Goal: Transaction & Acquisition: Purchase product/service

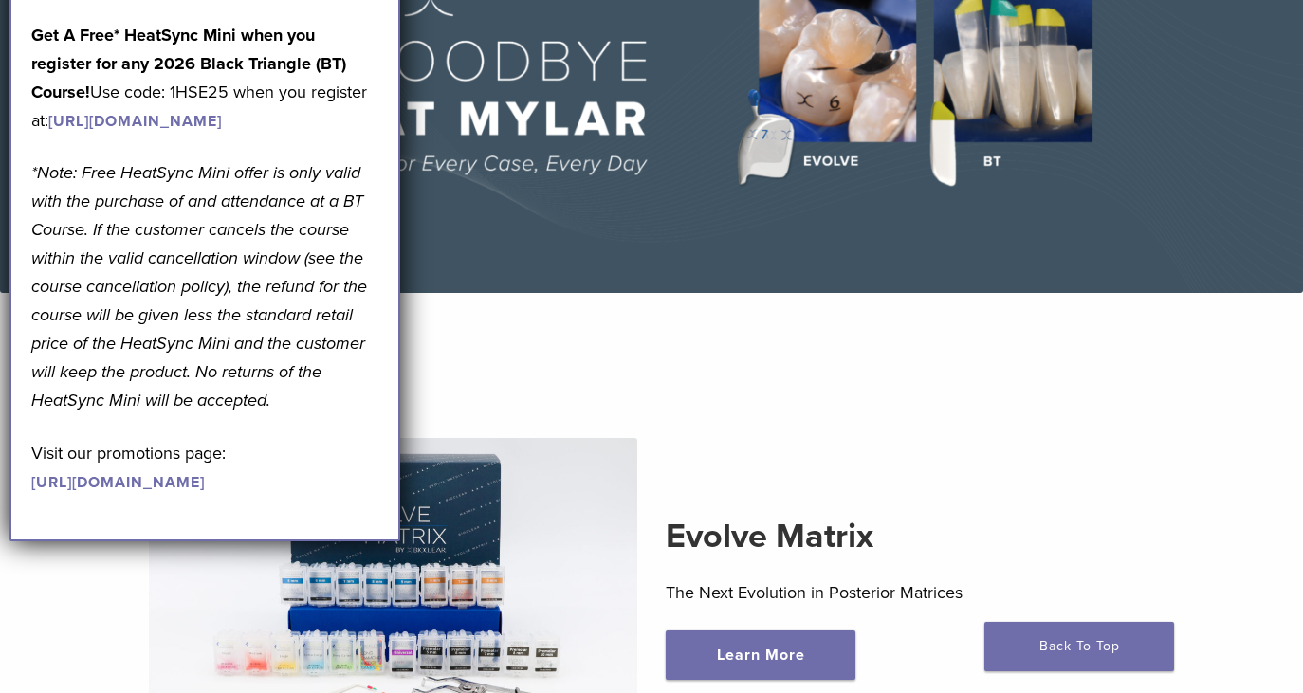
scroll to position [248, 0]
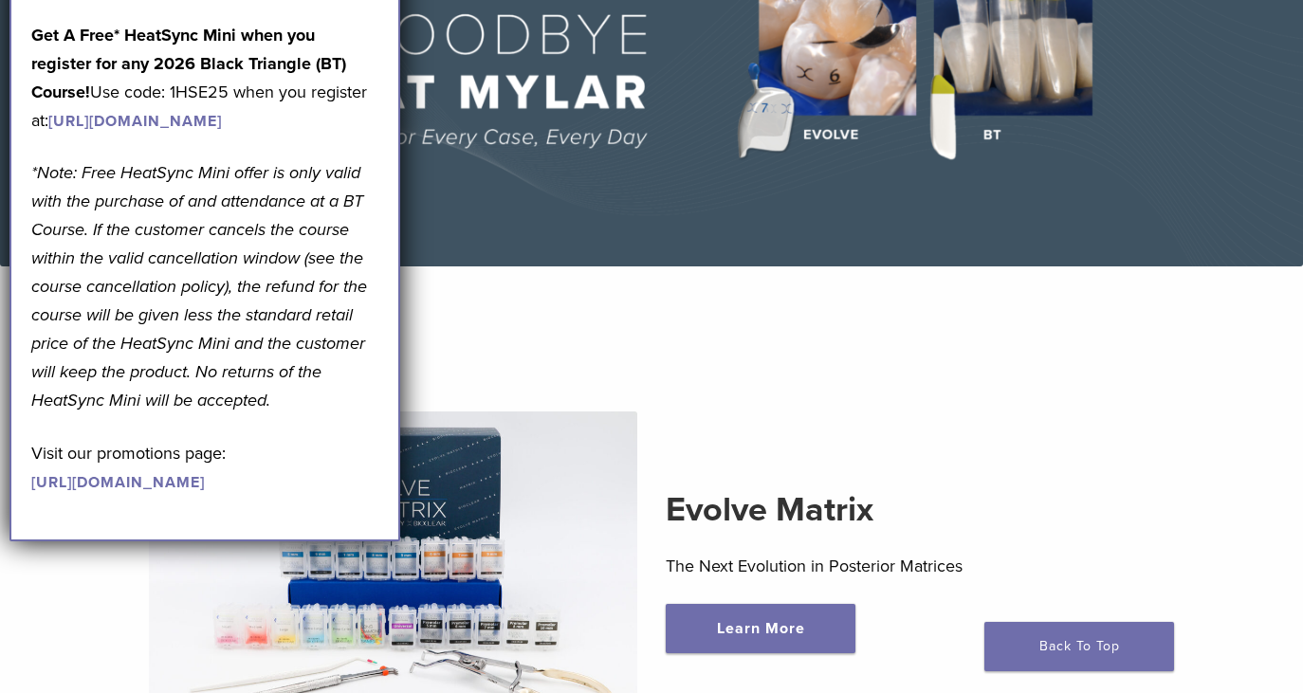
click at [802, 417] on div "Evolve Matrix The Next Evolution in Posterior Matrices Learn More" at bounding box center [651, 571] width 1241 height 410
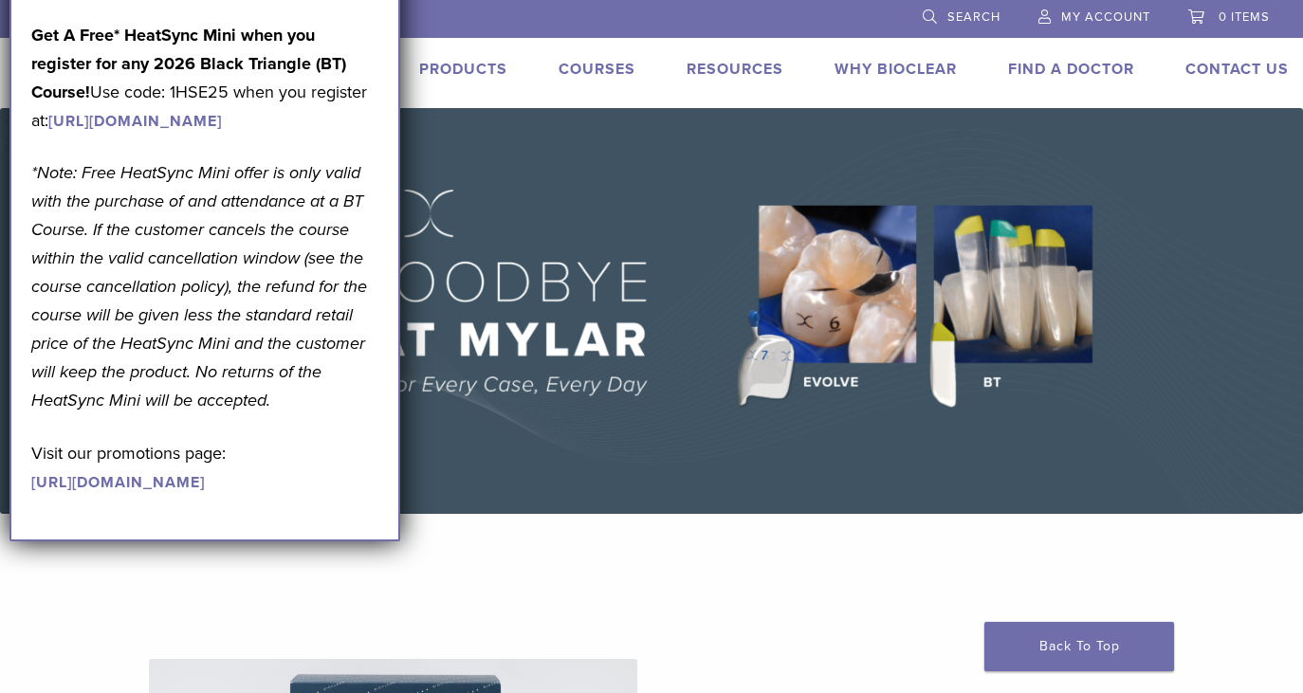
scroll to position [0, 0]
click at [1040, 646] on link "Back To Top" at bounding box center [1080, 646] width 190 height 49
click at [365, 414] on p "*Note: Free HeatSync Mini offer is only valid with the purchase of and attendan…" at bounding box center [204, 286] width 347 height 256
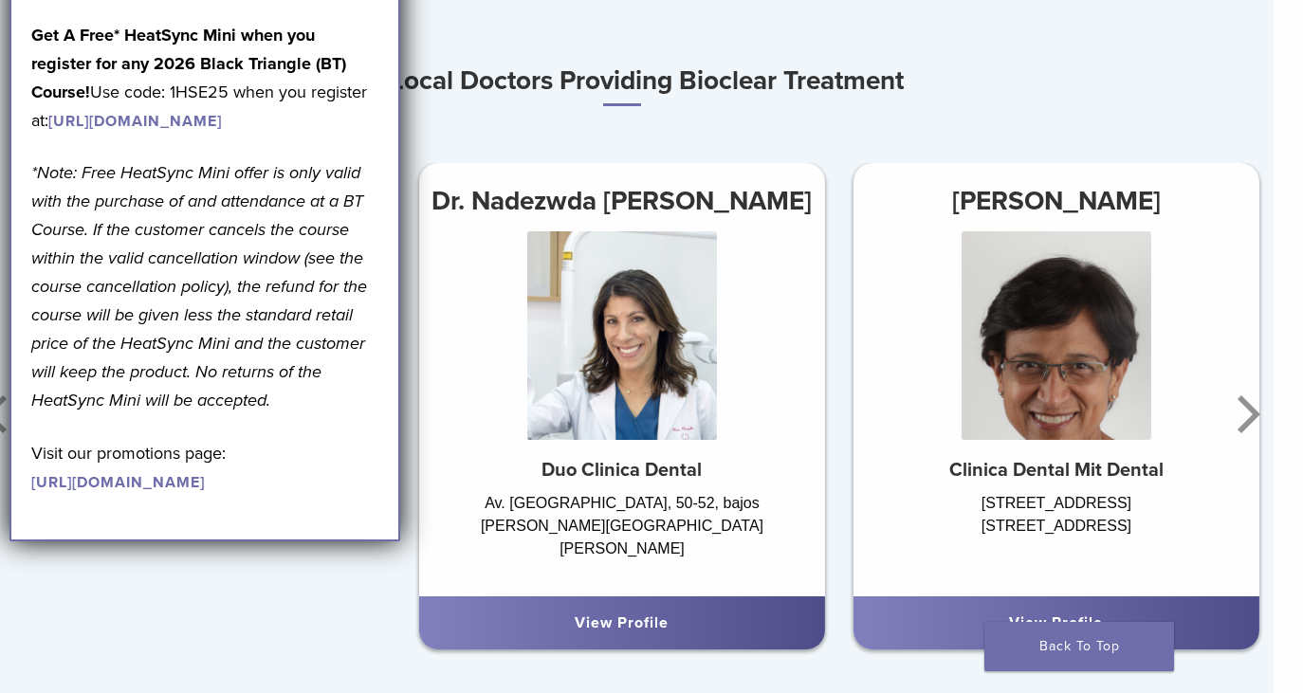
scroll to position [1046, 29]
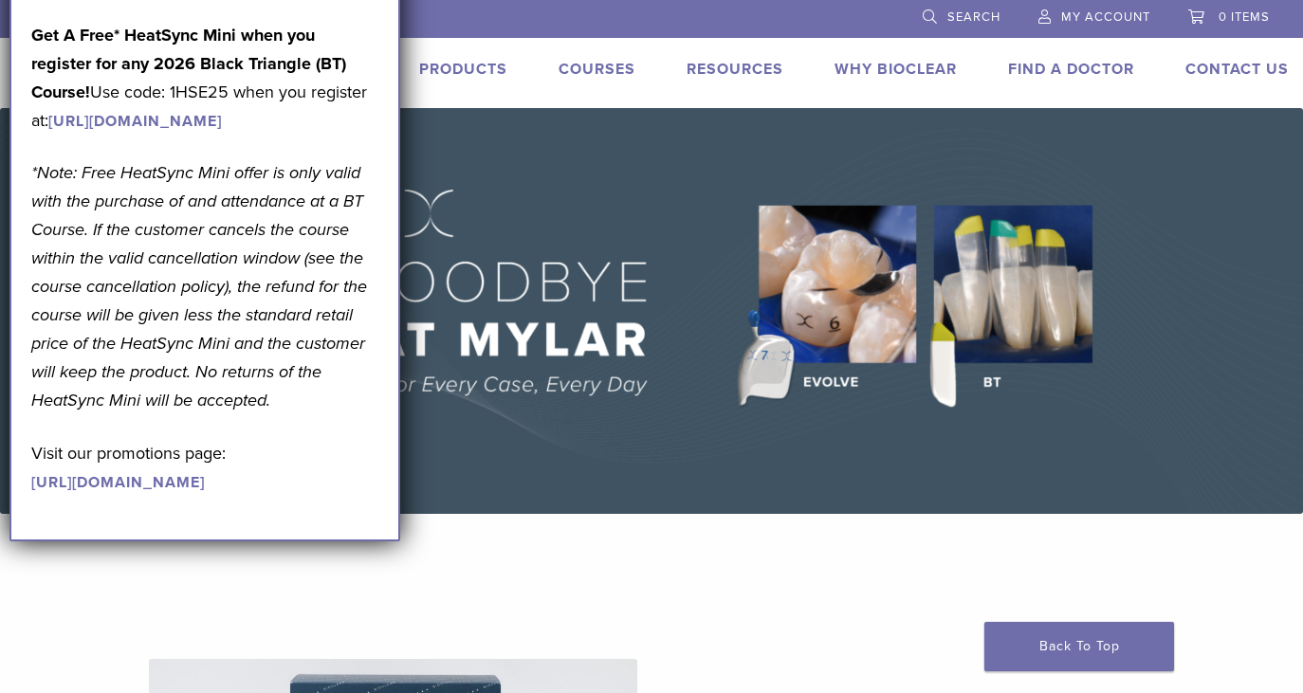
click at [164, 492] on link "https://pages.bioclearmatrix.com/Bioclear-Product-Promotion-Page" at bounding box center [118, 482] width 174 height 19
click at [379, 64] on div "September Promotion! Valid September 1–30, 2025. Get A Free* HeatSync Mini when…" at bounding box center [204, 244] width 391 height 596
click at [222, 131] on link "https://www.bioclearmatrix.com/events/6-in-person-black-triangle-certification-…" at bounding box center [135, 121] width 174 height 19
click at [940, 63] on link "Why Bioclear" at bounding box center [896, 69] width 122 height 19
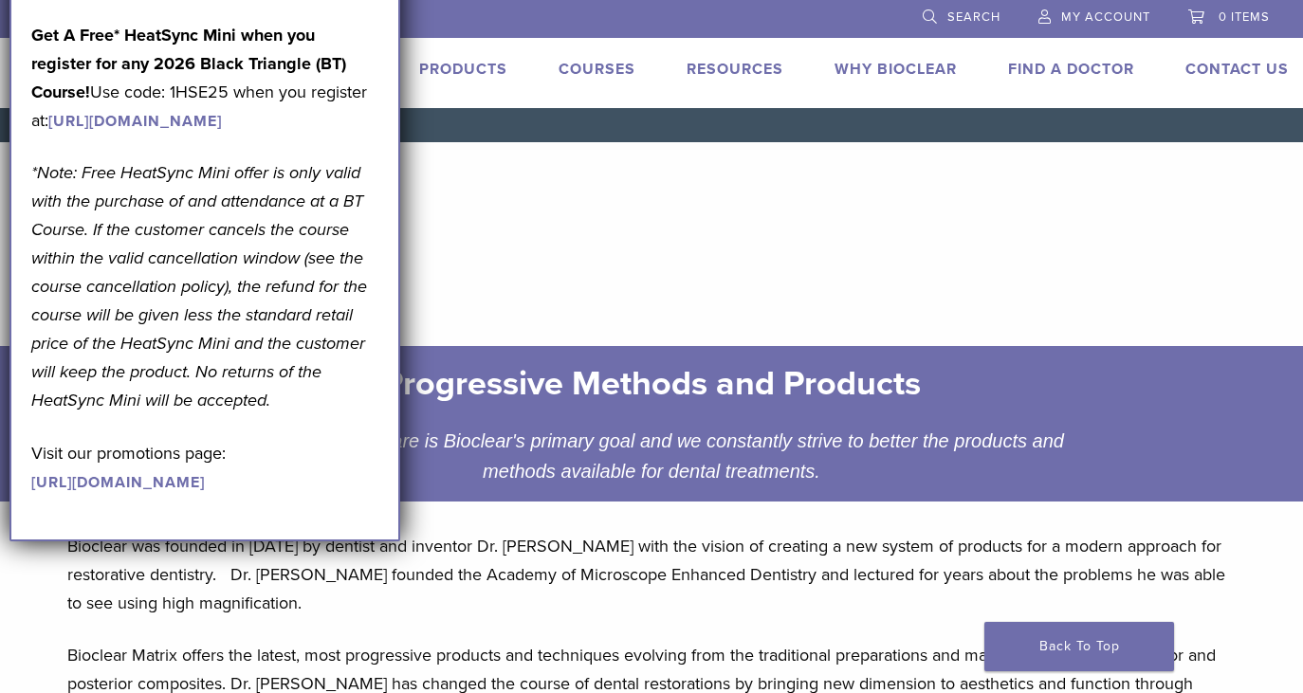
click at [467, 65] on link "Products" at bounding box center [463, 69] width 88 height 19
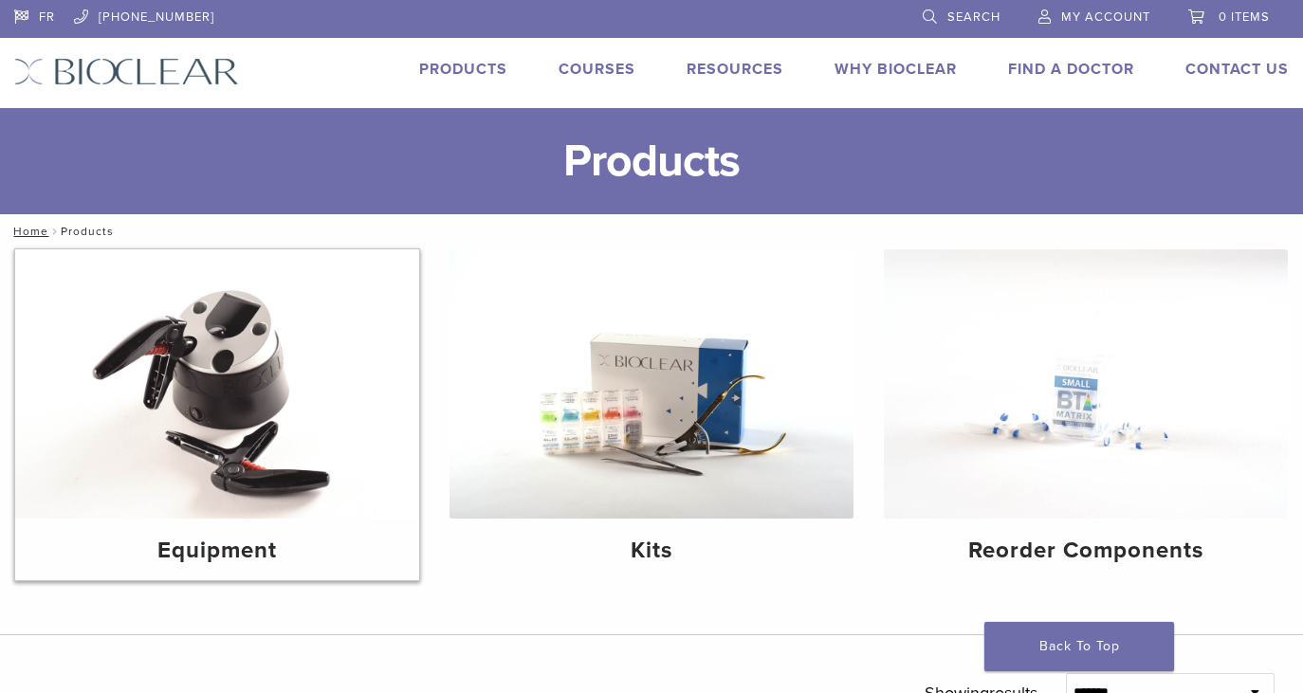
click at [212, 422] on img at bounding box center [217, 383] width 404 height 269
click at [707, 396] on img at bounding box center [652, 383] width 404 height 269
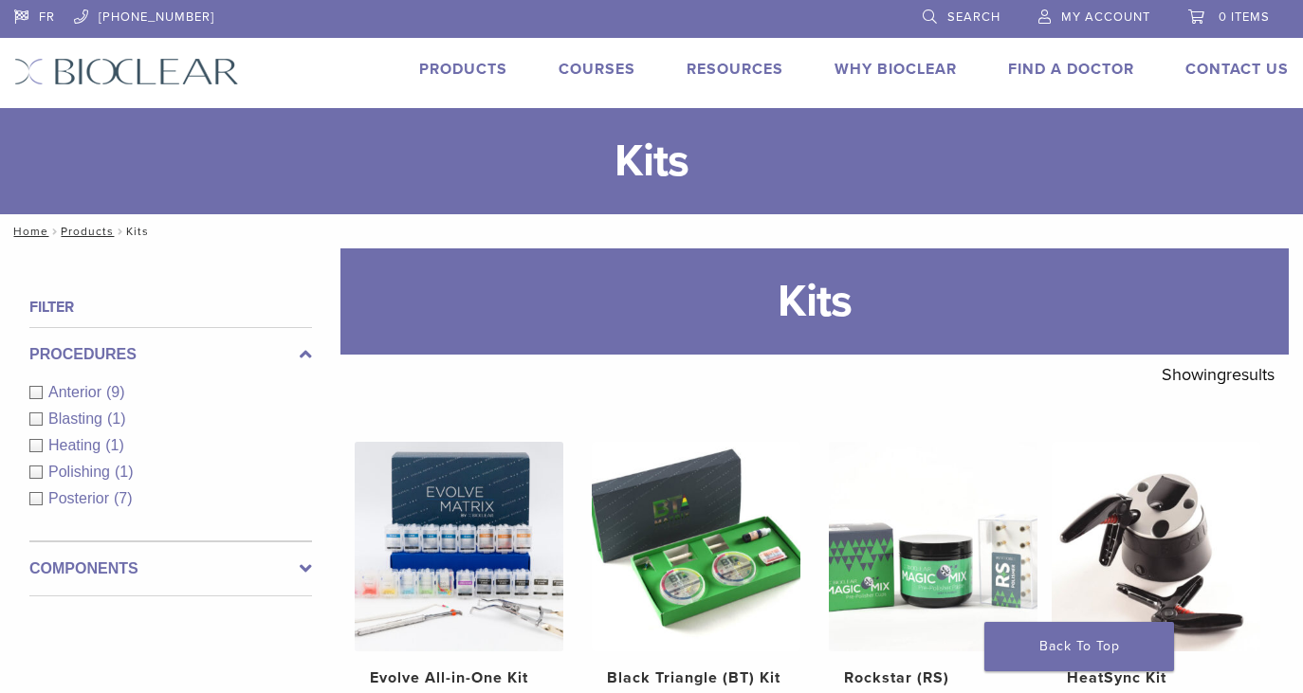
click at [617, 71] on link "Courses" at bounding box center [597, 69] width 77 height 19
click at [474, 66] on link "Products" at bounding box center [463, 69] width 88 height 19
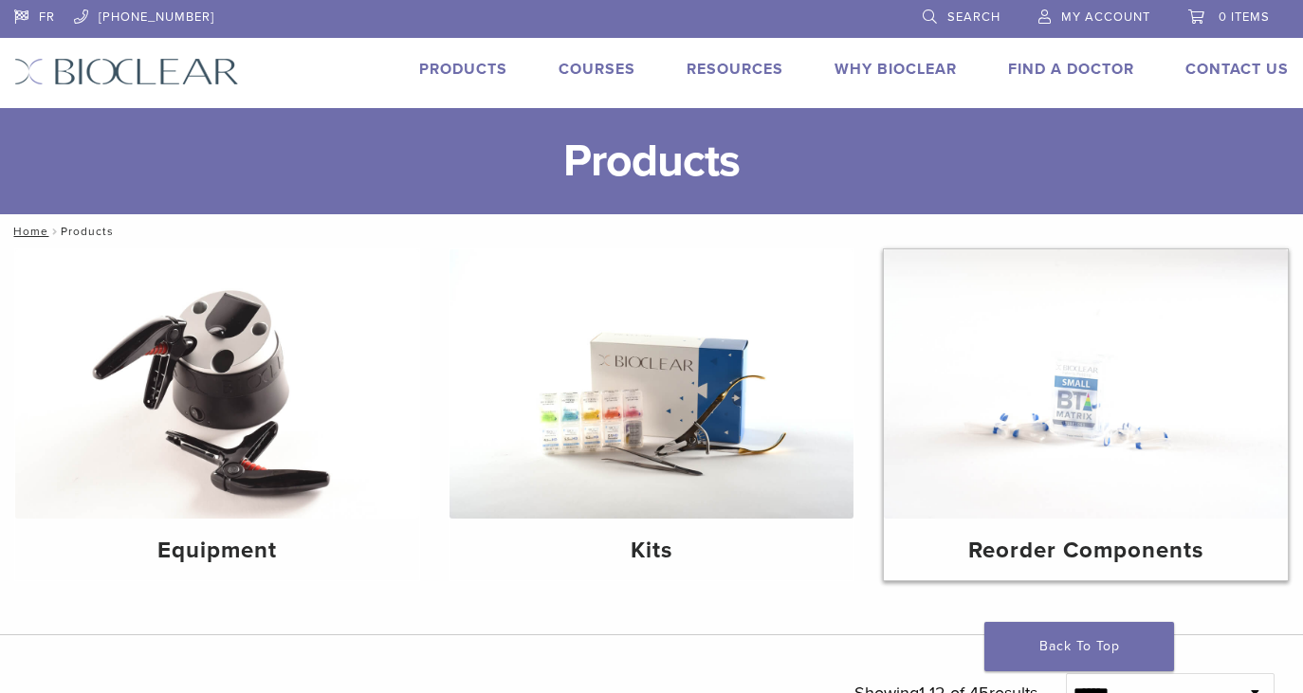
click at [1107, 414] on img at bounding box center [1086, 383] width 404 height 269
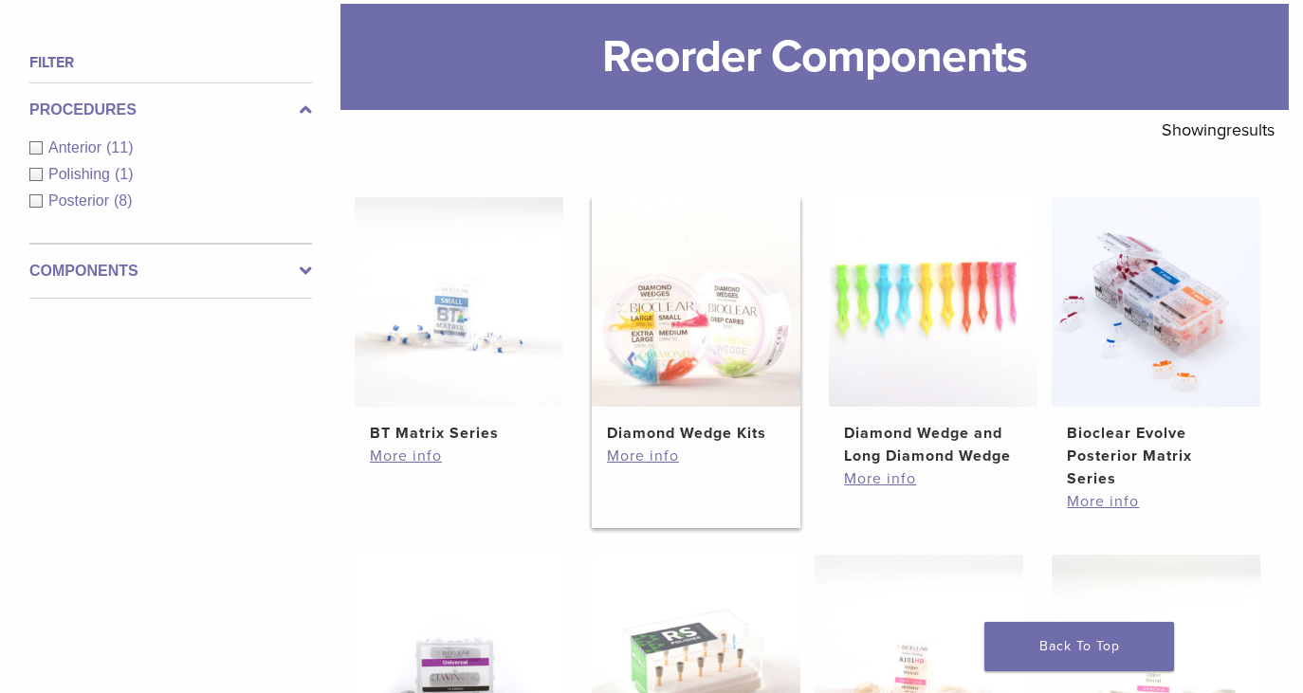
scroll to position [249, 0]
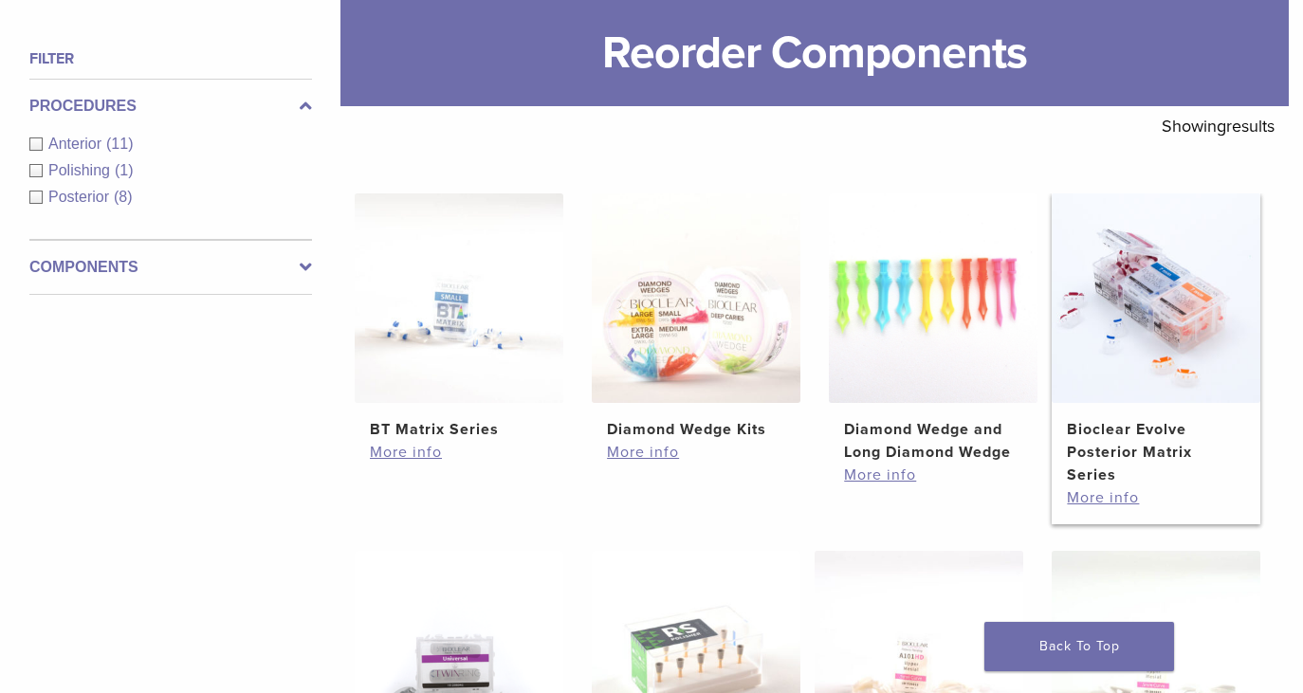
click at [1188, 311] on img at bounding box center [1156, 297] width 209 height 209
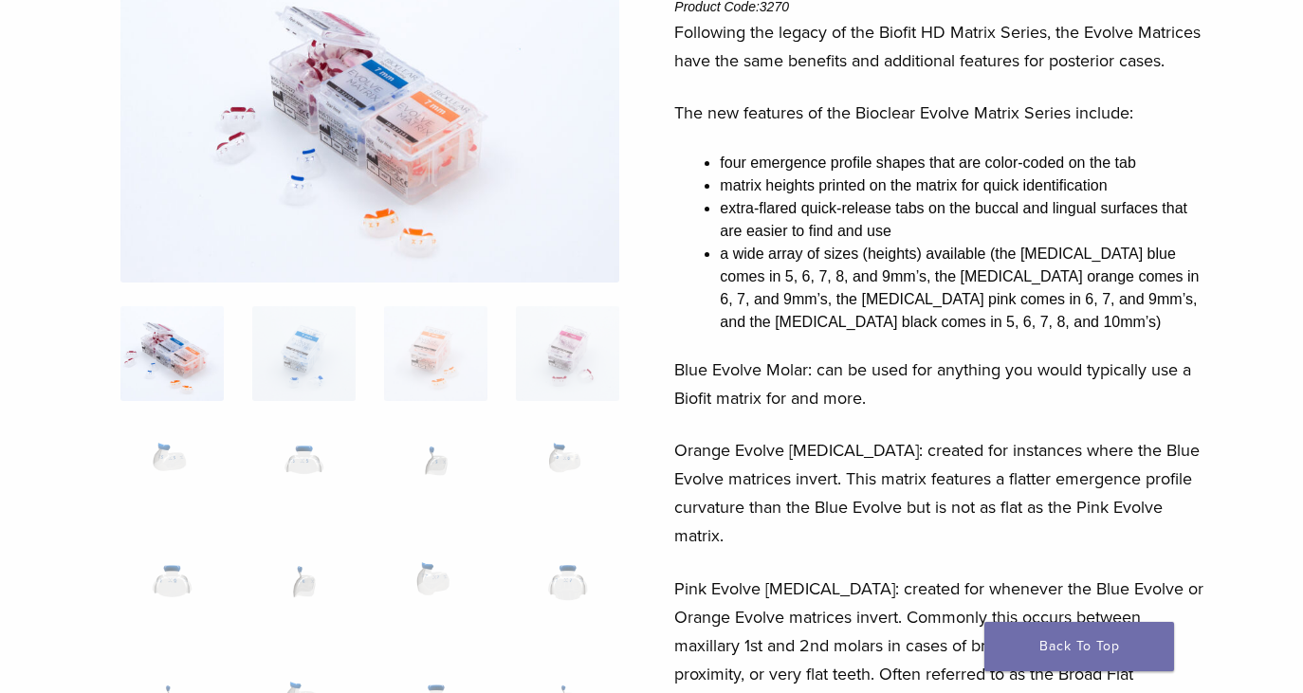
scroll to position [224, 0]
click at [172, 461] on img at bounding box center [171, 472] width 103 height 95
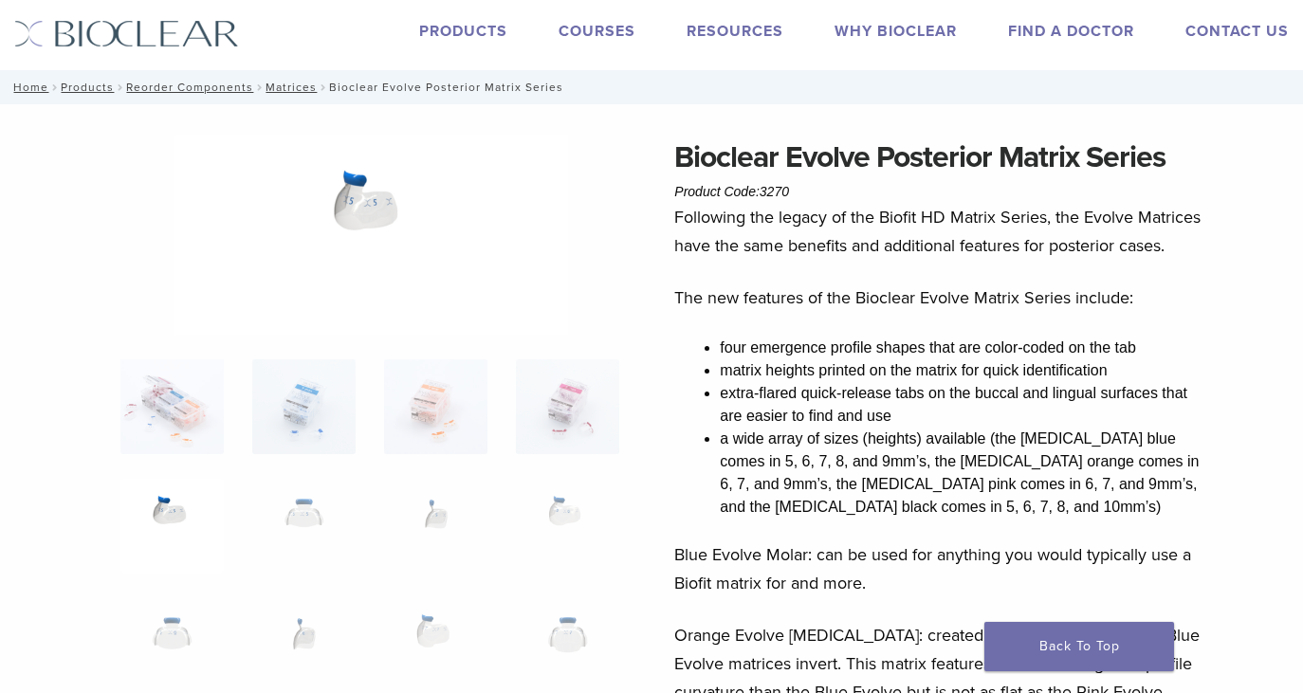
scroll to position [36, 0]
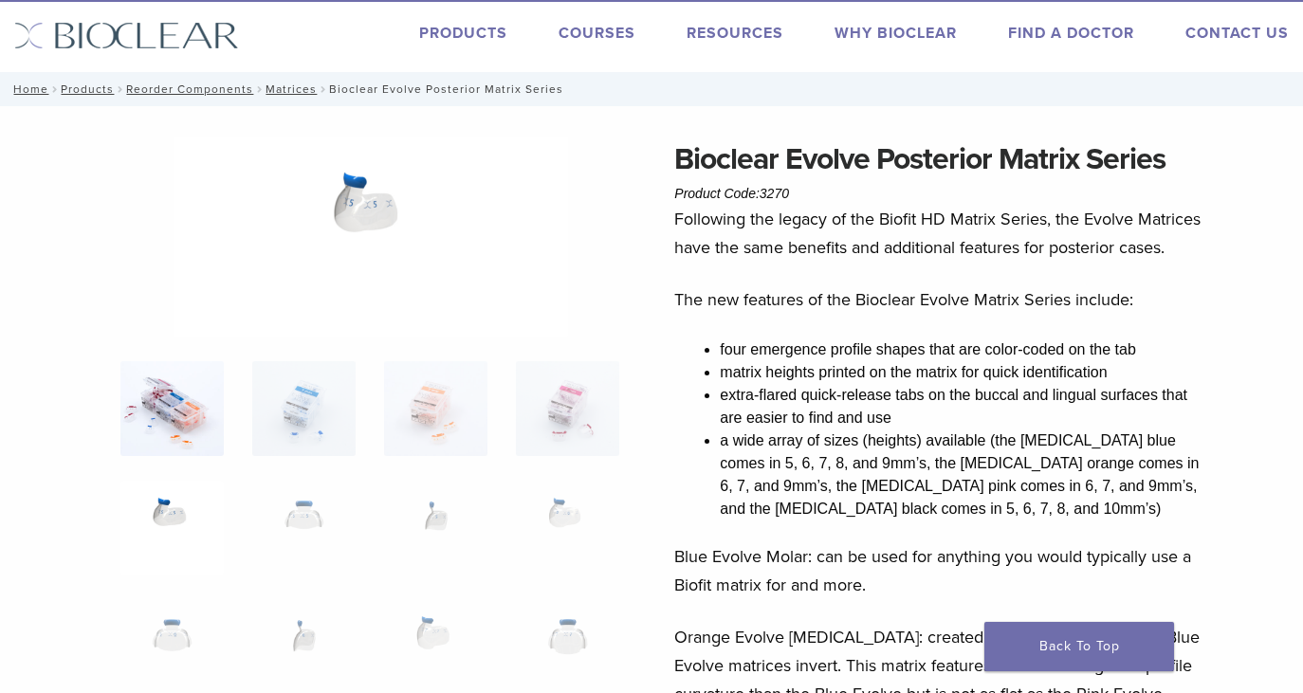
click at [149, 419] on img at bounding box center [171, 408] width 103 height 95
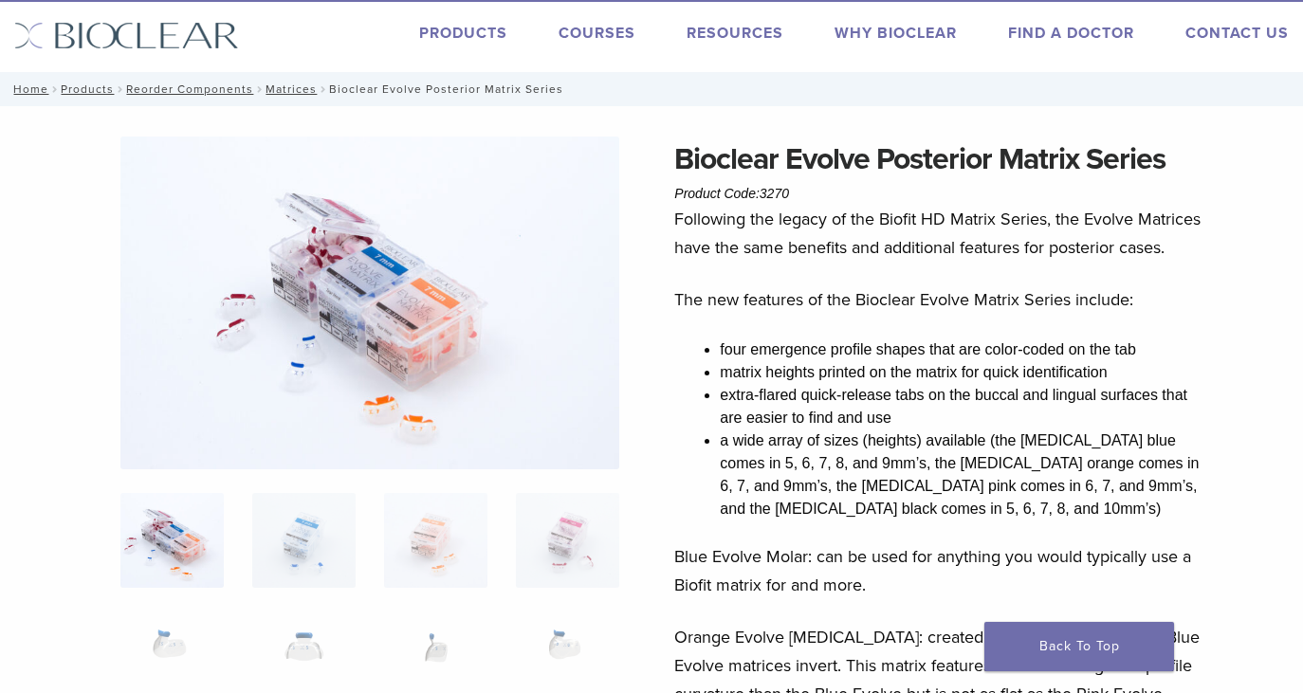
click at [479, 29] on link "Products" at bounding box center [463, 33] width 88 height 19
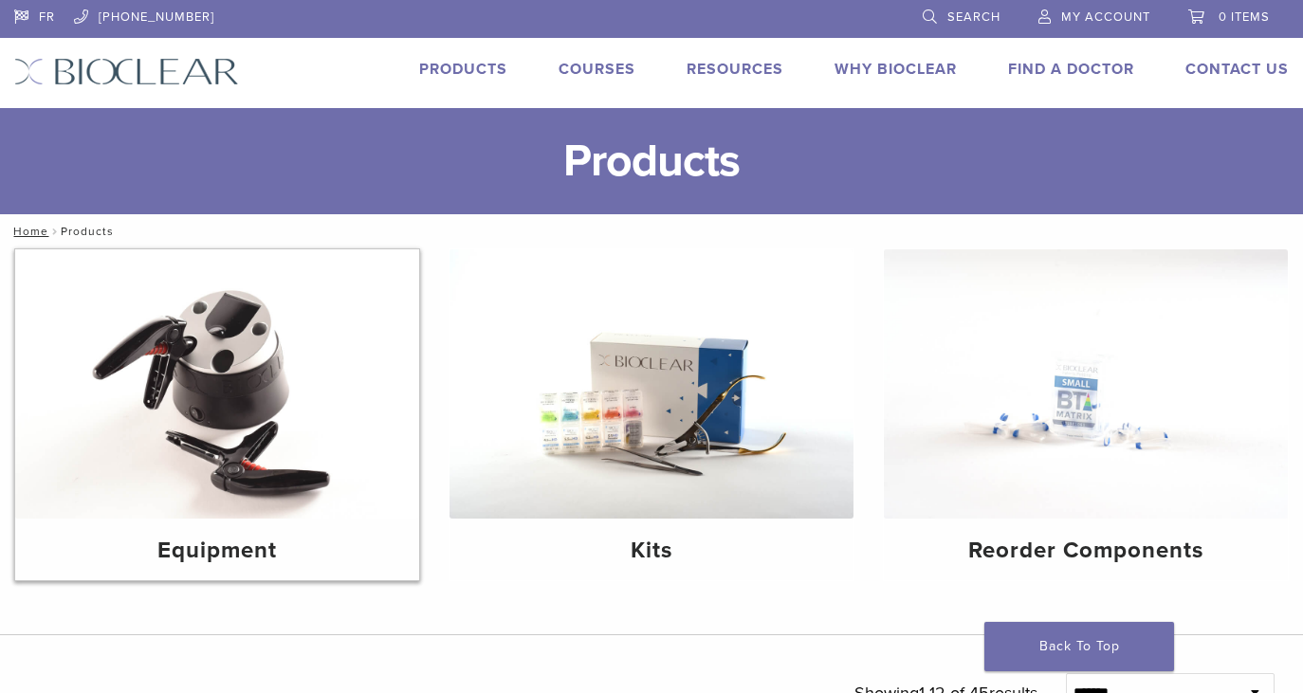
click at [257, 382] on img at bounding box center [217, 383] width 404 height 269
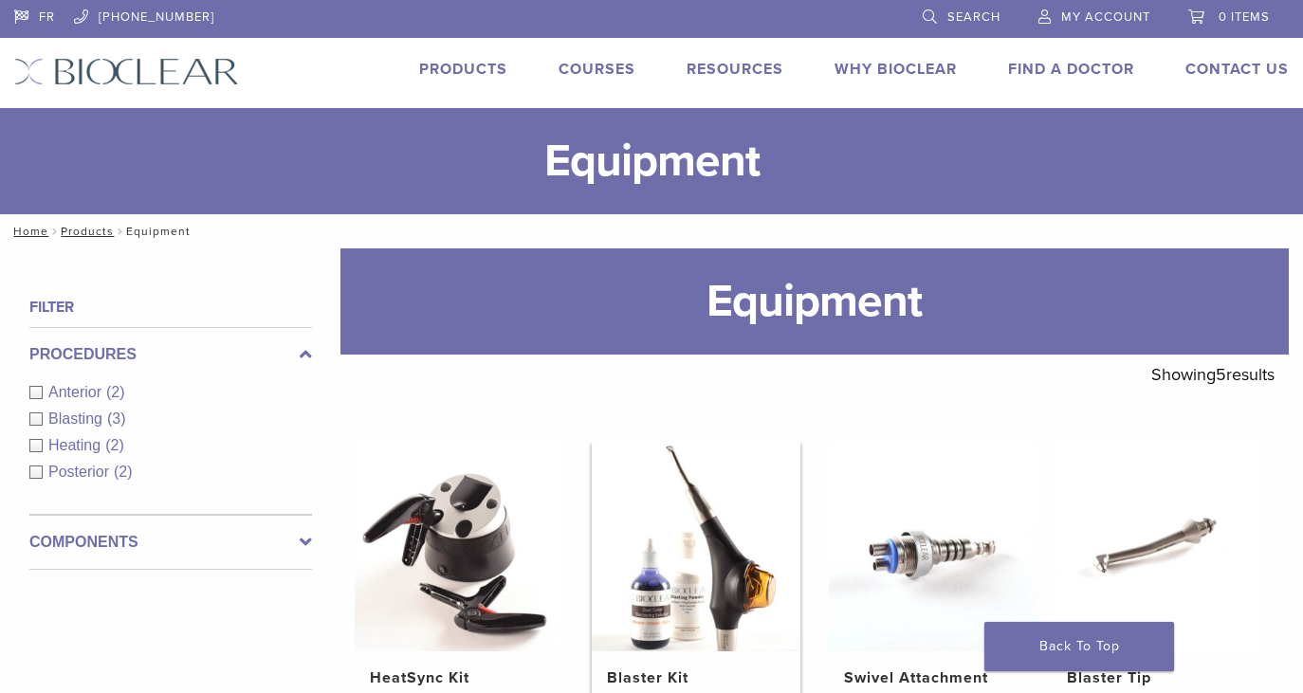
click at [729, 553] on img at bounding box center [696, 546] width 209 height 209
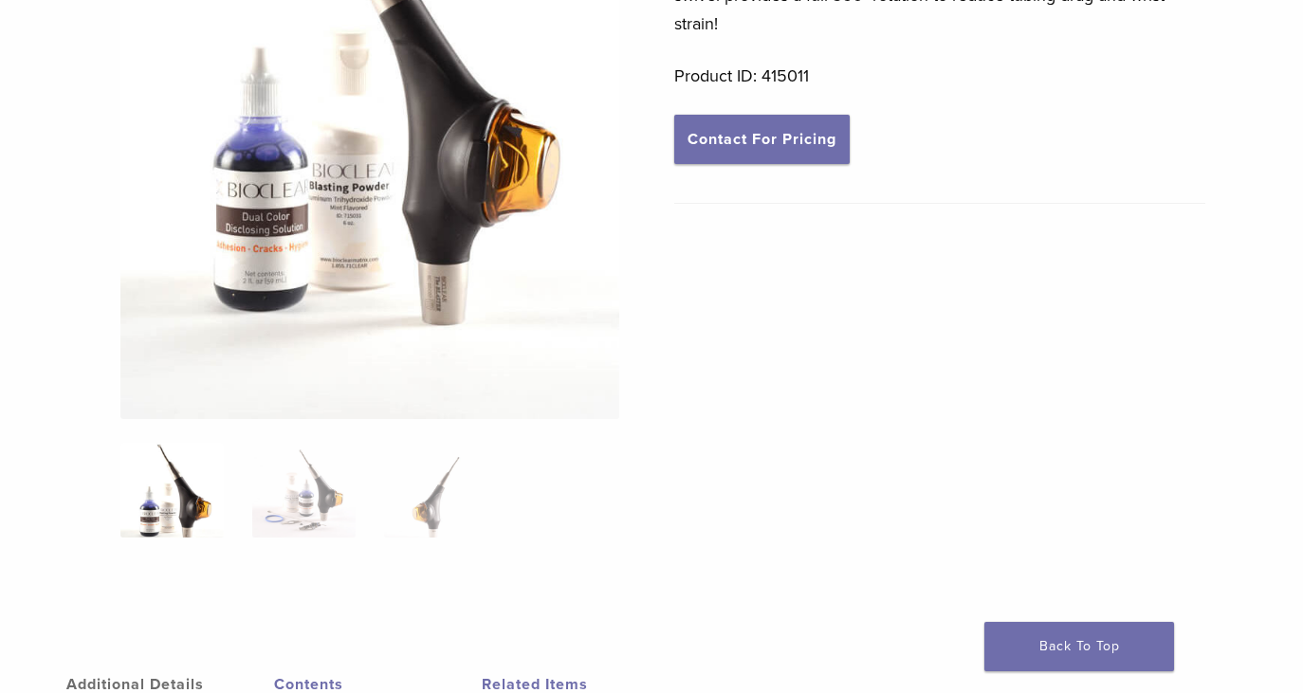
scroll to position [458, 0]
click at [302, 483] on img at bounding box center [303, 491] width 103 height 95
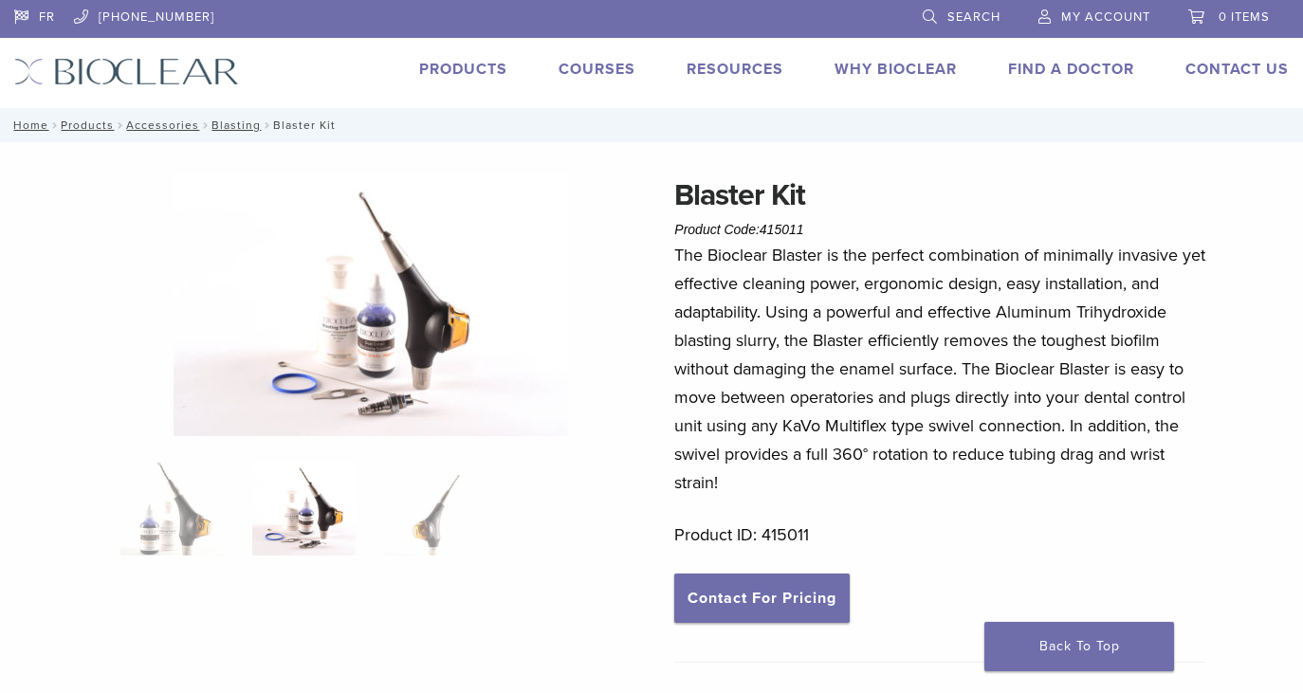
scroll to position [0, 0]
click at [191, 517] on img at bounding box center [171, 508] width 103 height 95
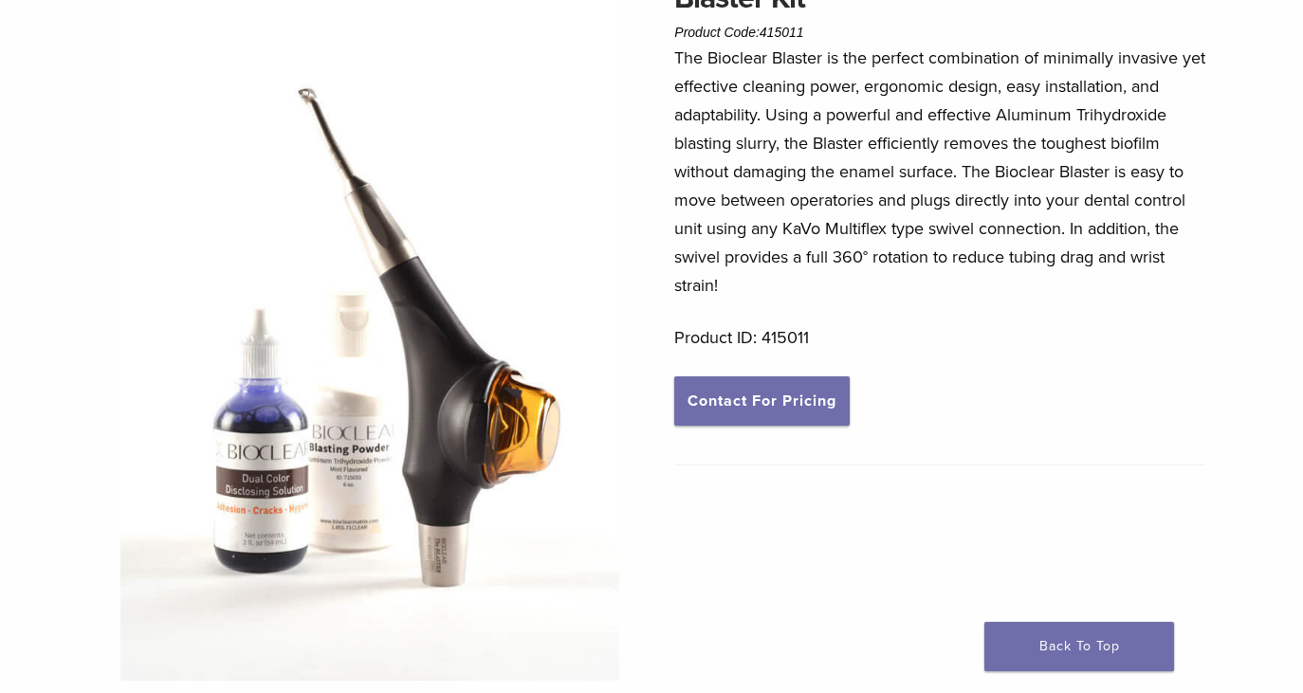
scroll to position [210, 0]
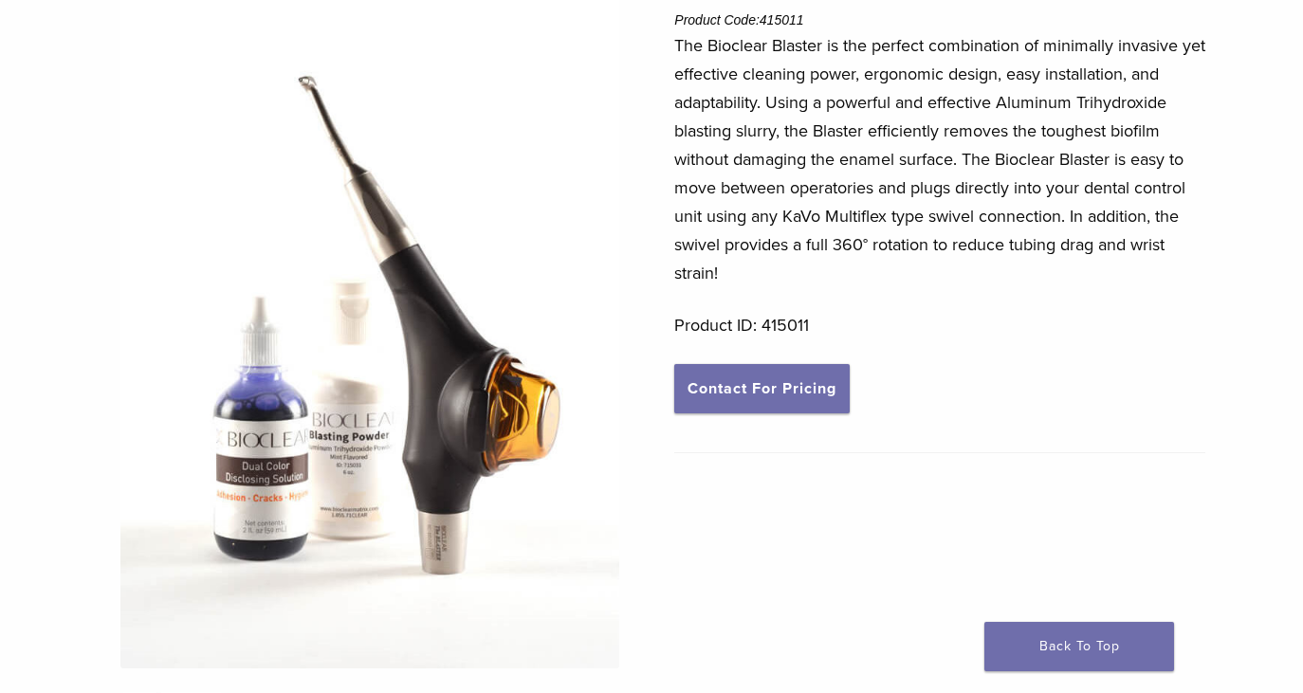
click at [427, 342] on img at bounding box center [369, 316] width 499 height 706
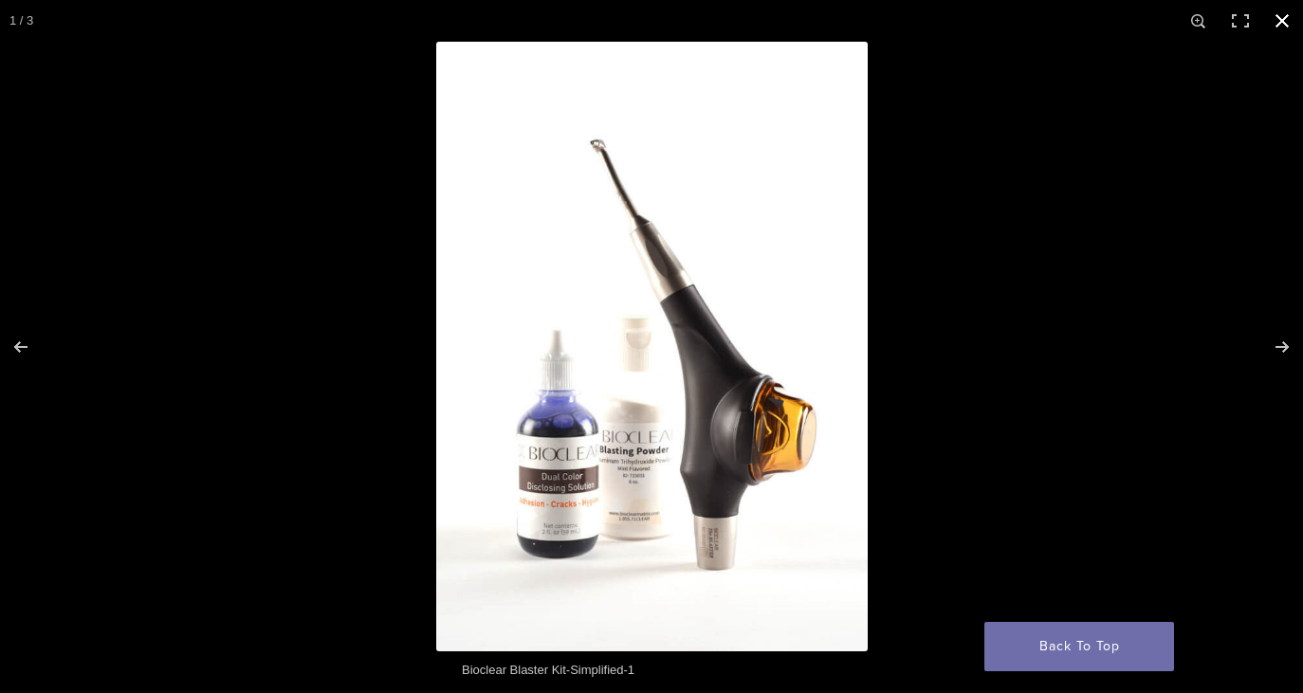
click at [1282, 18] on button "Close (Esc)" at bounding box center [1282, 21] width 42 height 42
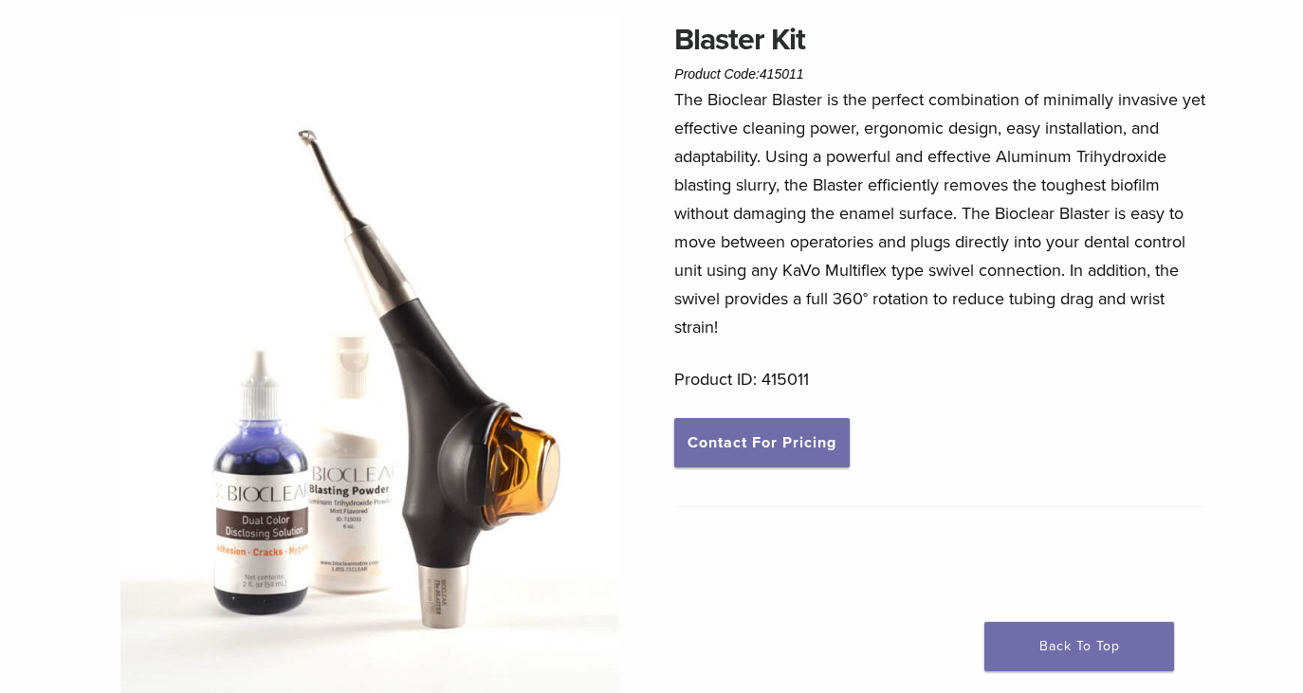
scroll to position [162, 0]
